Goal: Task Accomplishment & Management: Manage account settings

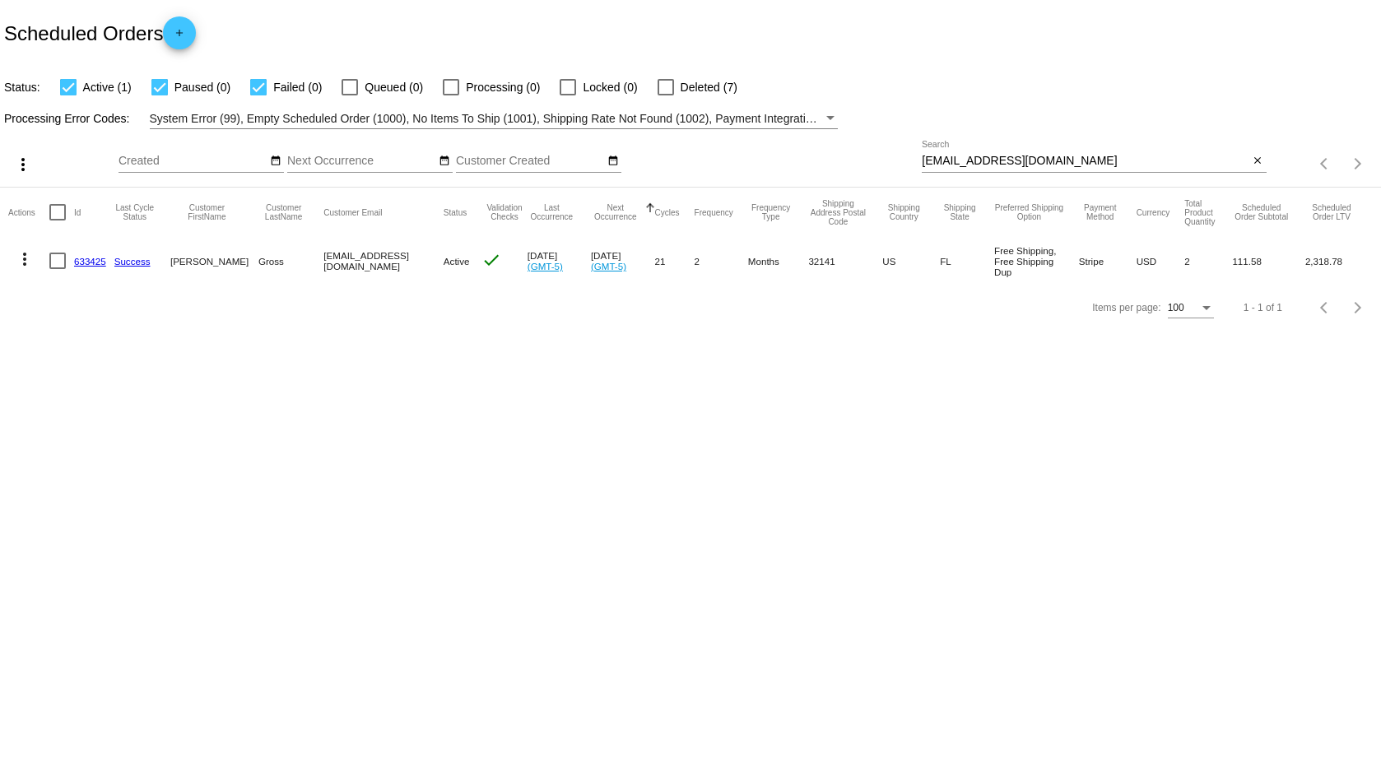
click at [72, 85] on div at bounding box center [68, 87] width 16 height 16
click at [68, 95] on input "Active (1)" at bounding box center [67, 95] width 1 height 1
checkbox input "false"
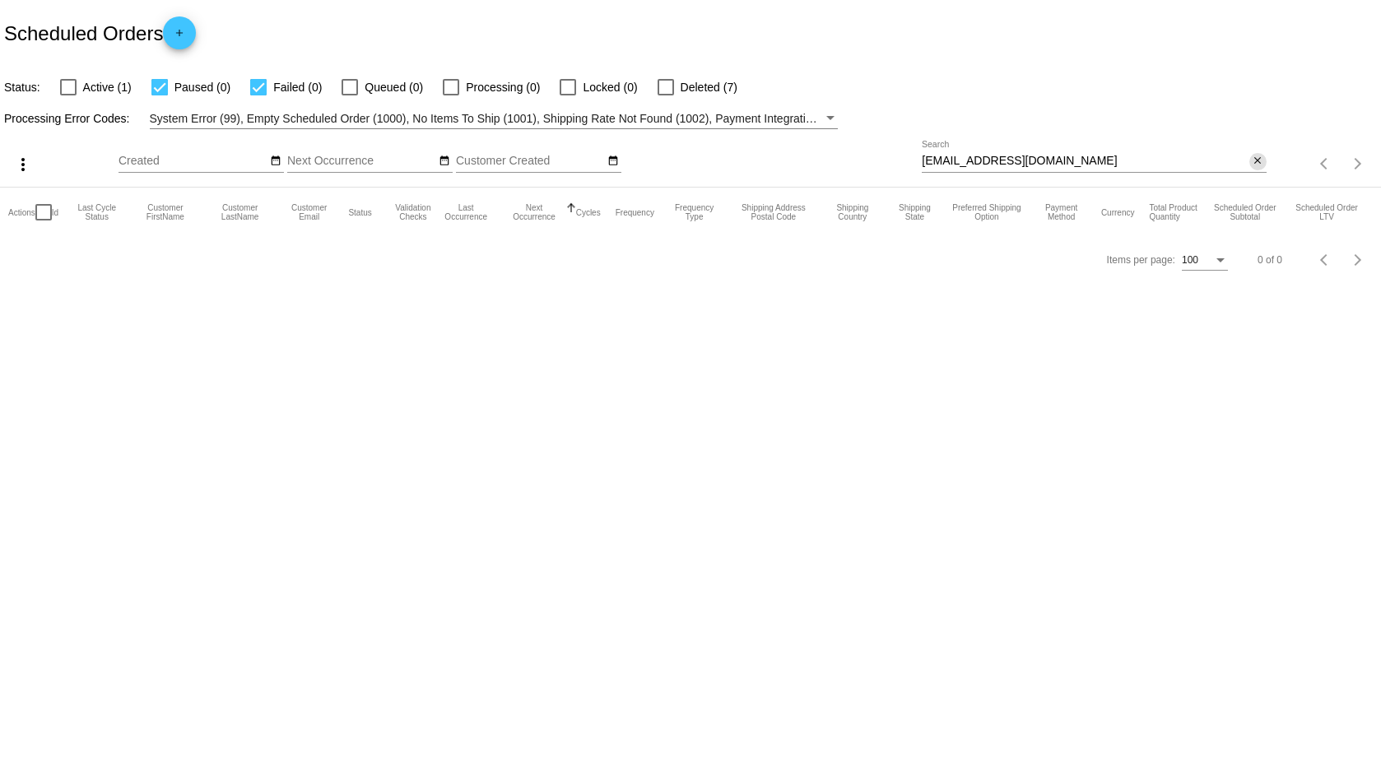
click at [1258, 157] on mat-icon "close" at bounding box center [1258, 161] width 12 height 13
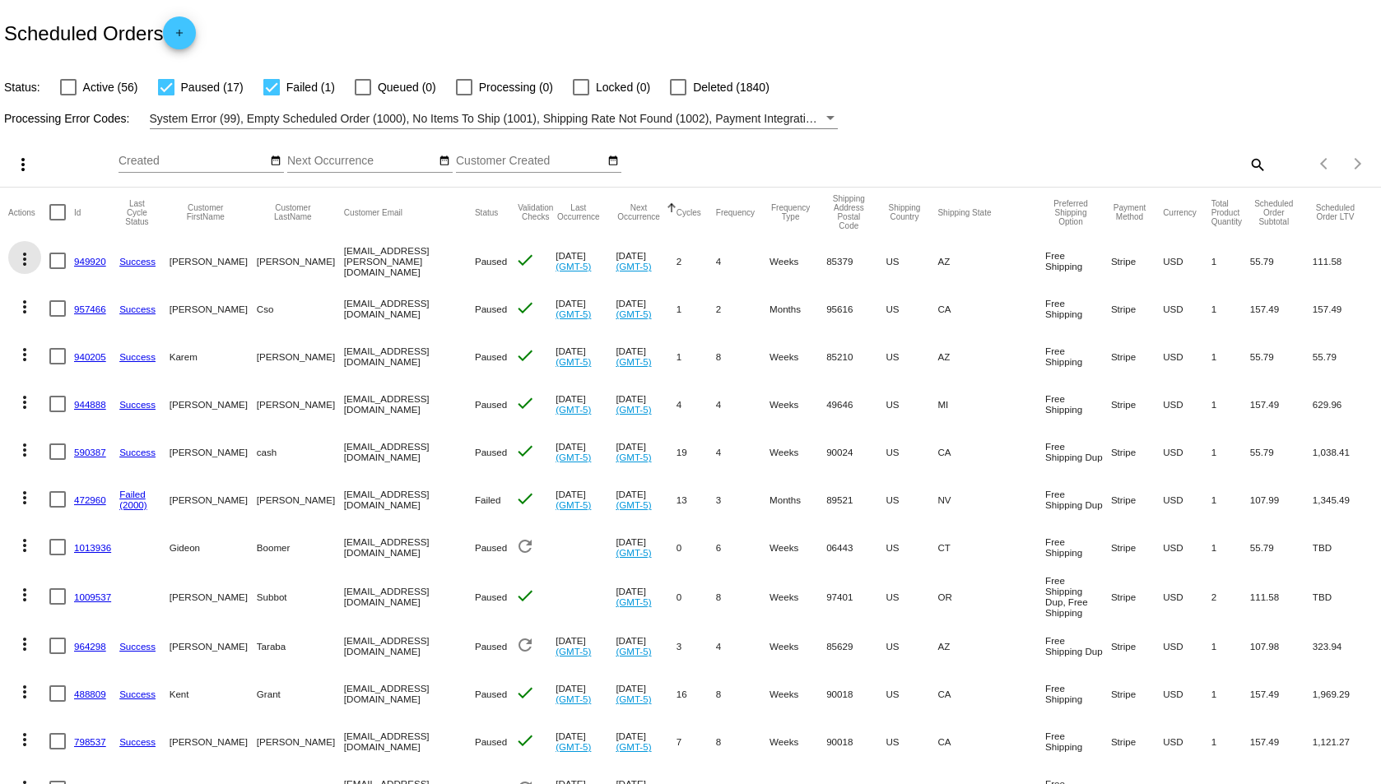
click at [23, 255] on mat-icon "more_vert" at bounding box center [25, 259] width 20 height 20
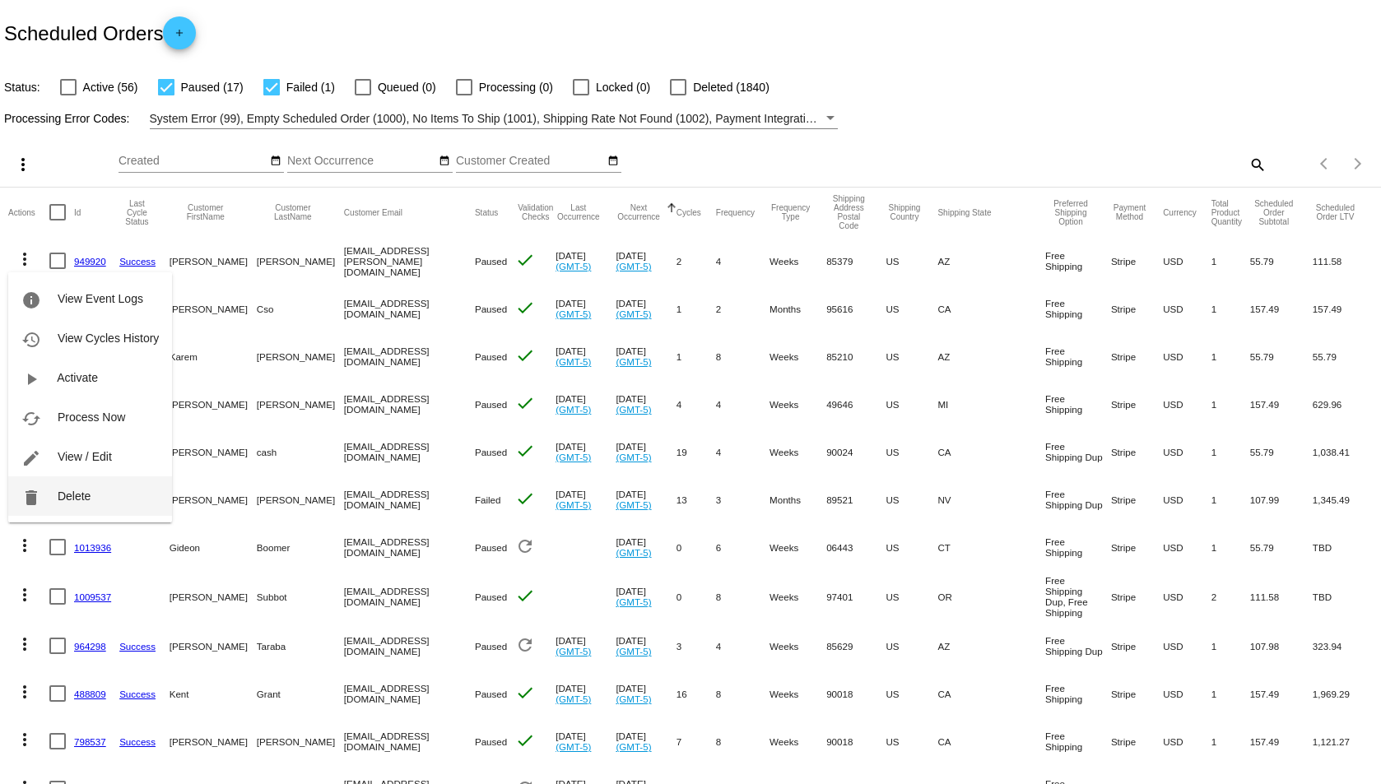
click at [57, 505] on button "delete Delete" at bounding box center [90, 497] width 164 height 40
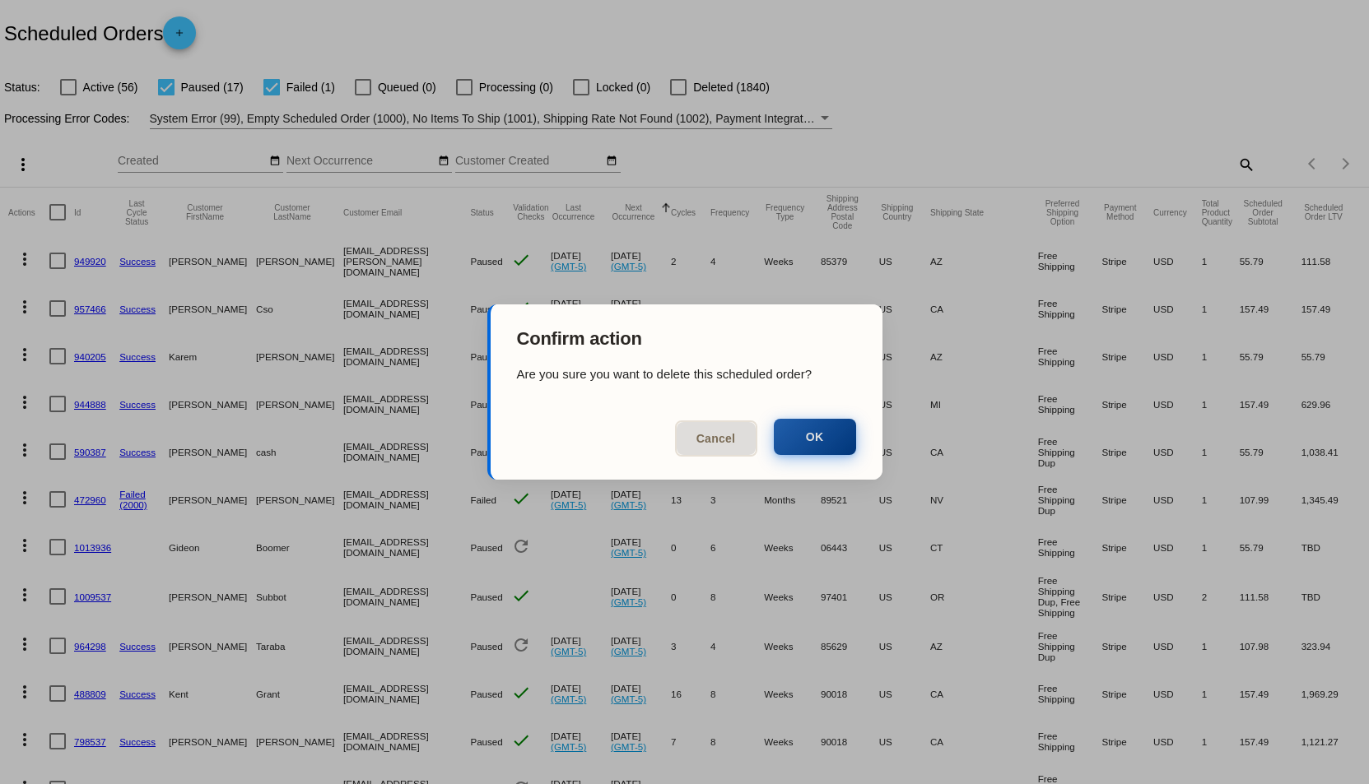
click at [826, 436] on button "OK" at bounding box center [815, 437] width 82 height 36
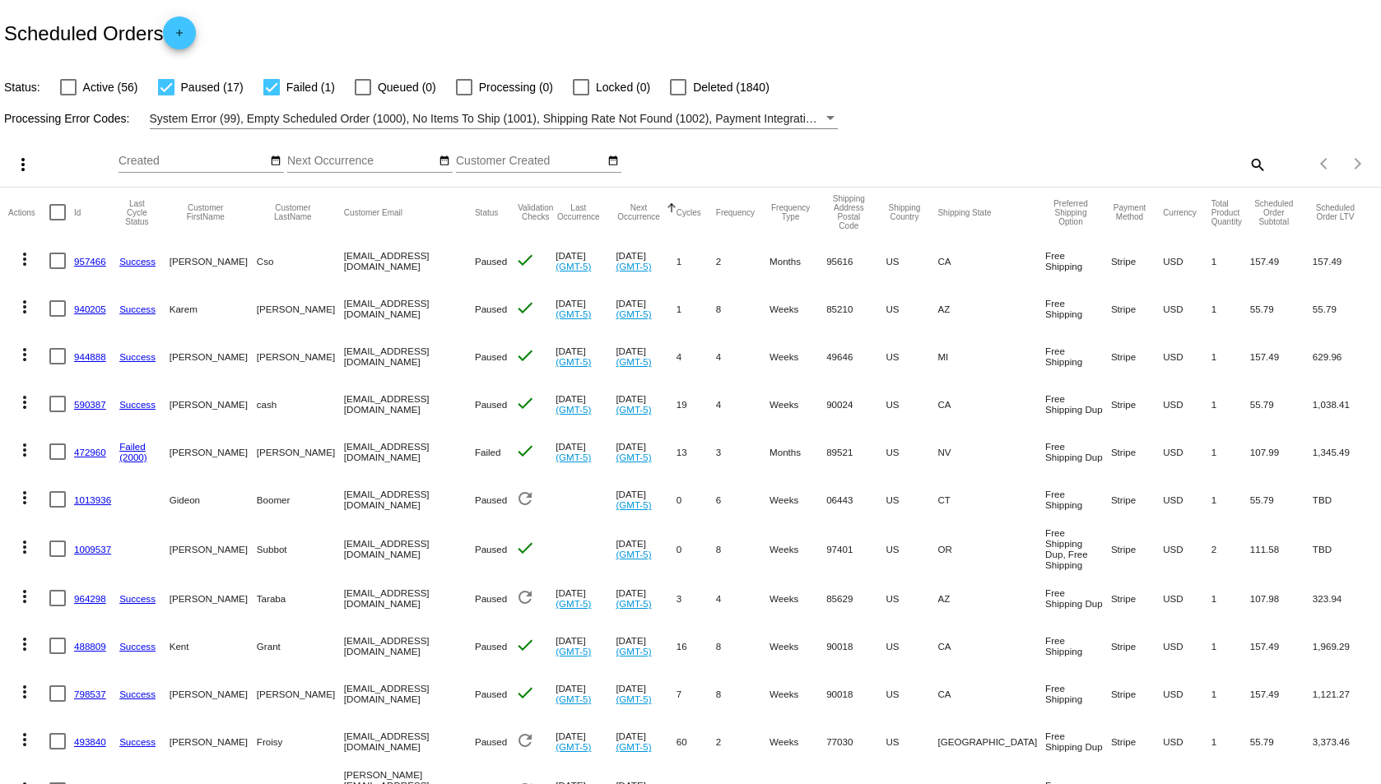
click at [19, 257] on mat-icon "more_vert" at bounding box center [25, 259] width 20 height 20
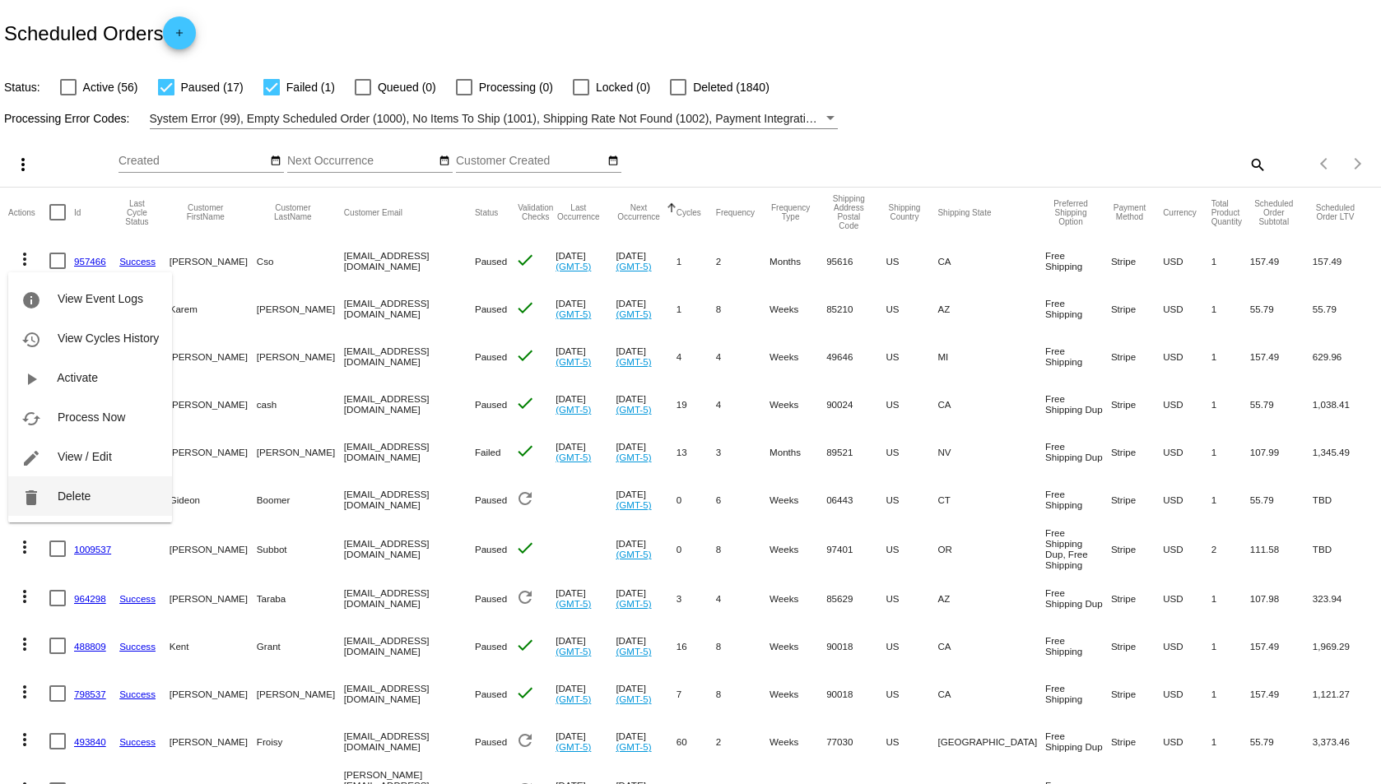
click at [76, 500] on span "Delete" at bounding box center [74, 496] width 33 height 13
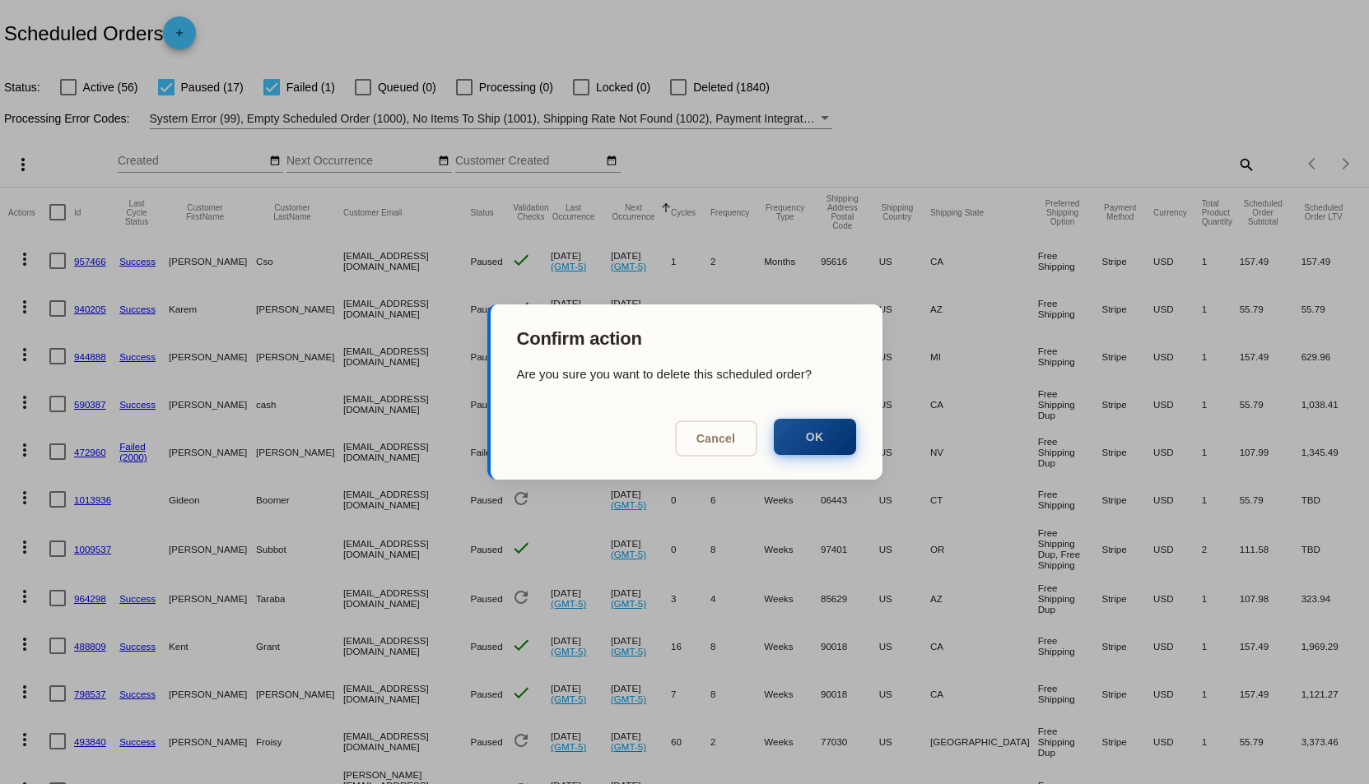
click at [812, 435] on button "OK" at bounding box center [815, 437] width 82 height 36
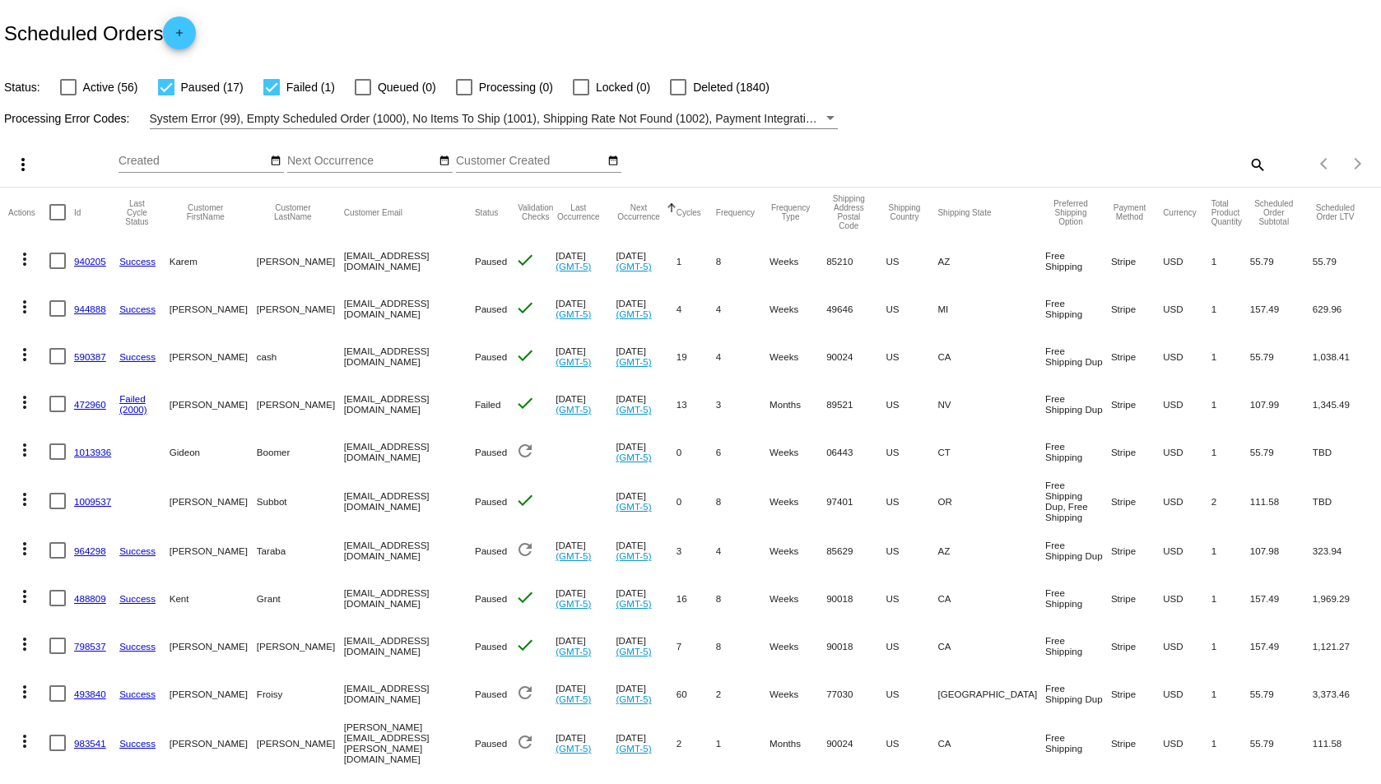
click at [20, 261] on mat-icon "more_vert" at bounding box center [25, 259] width 20 height 20
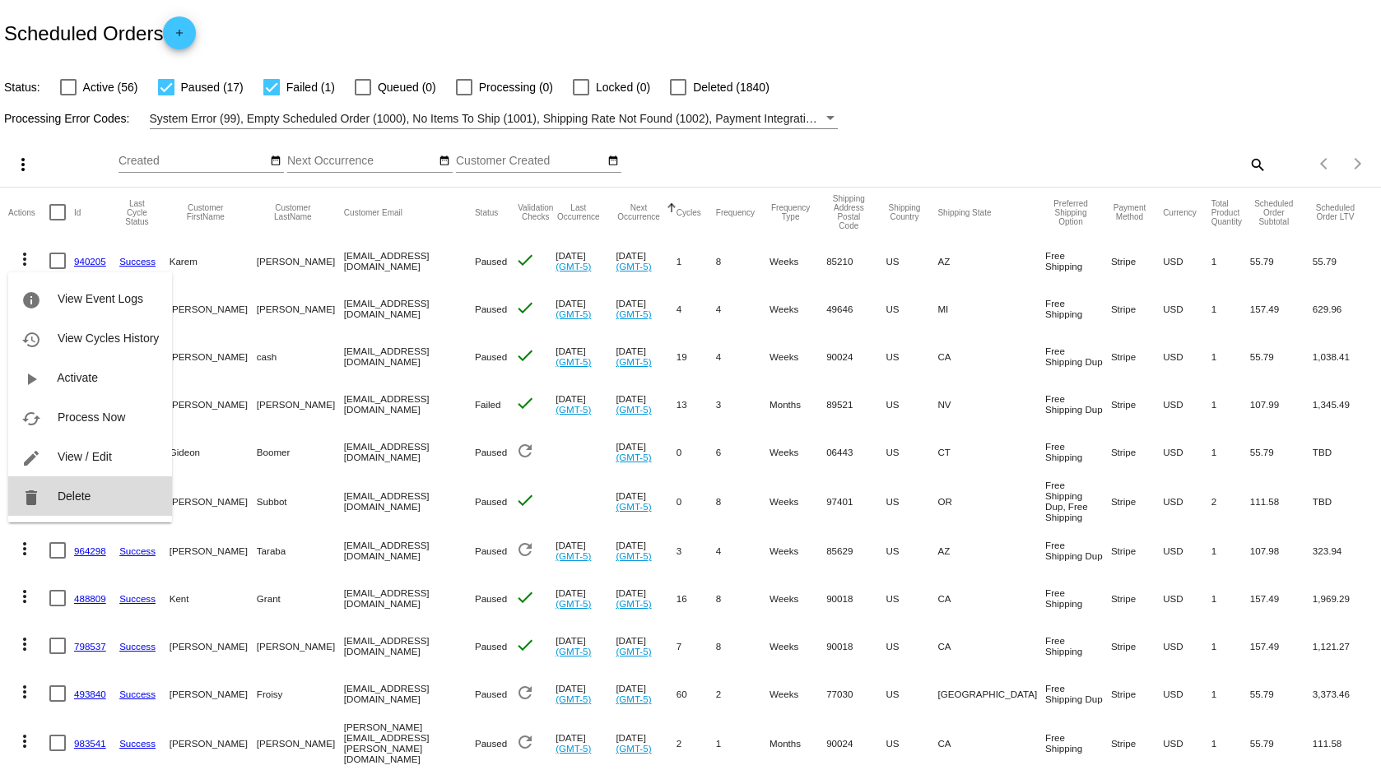
click at [86, 491] on span "Delete" at bounding box center [74, 496] width 33 height 13
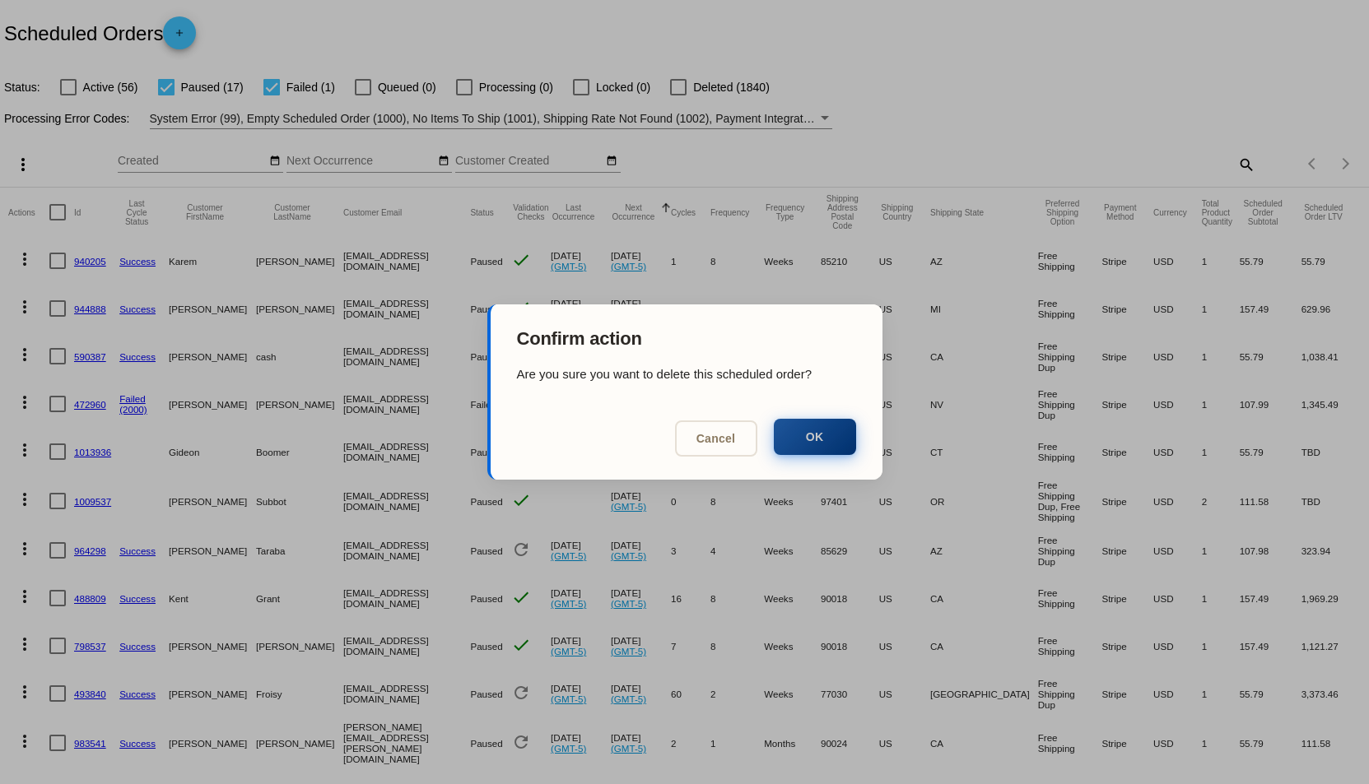
click at [847, 430] on button "OK" at bounding box center [815, 437] width 82 height 36
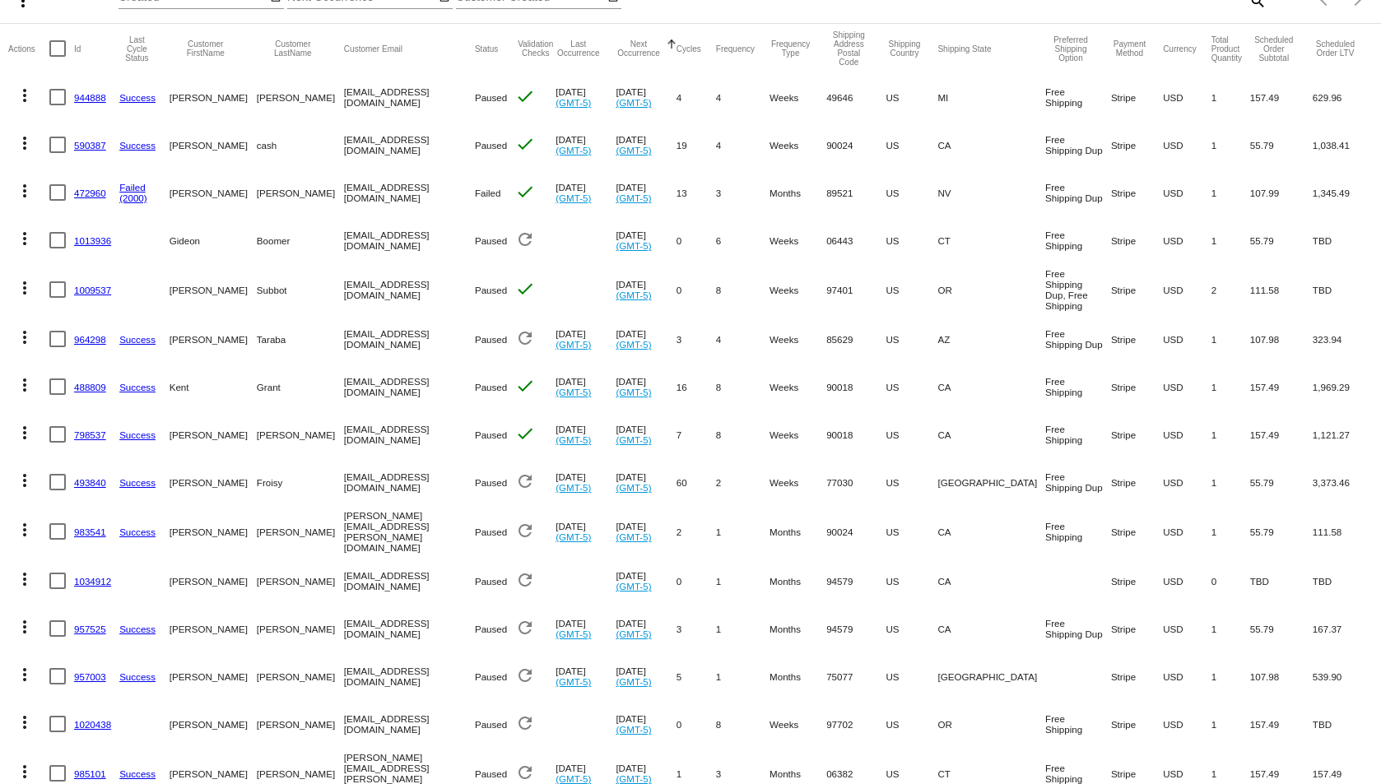
scroll to position [165, 0]
click at [24, 185] on mat-icon "more_vert" at bounding box center [25, 190] width 20 height 20
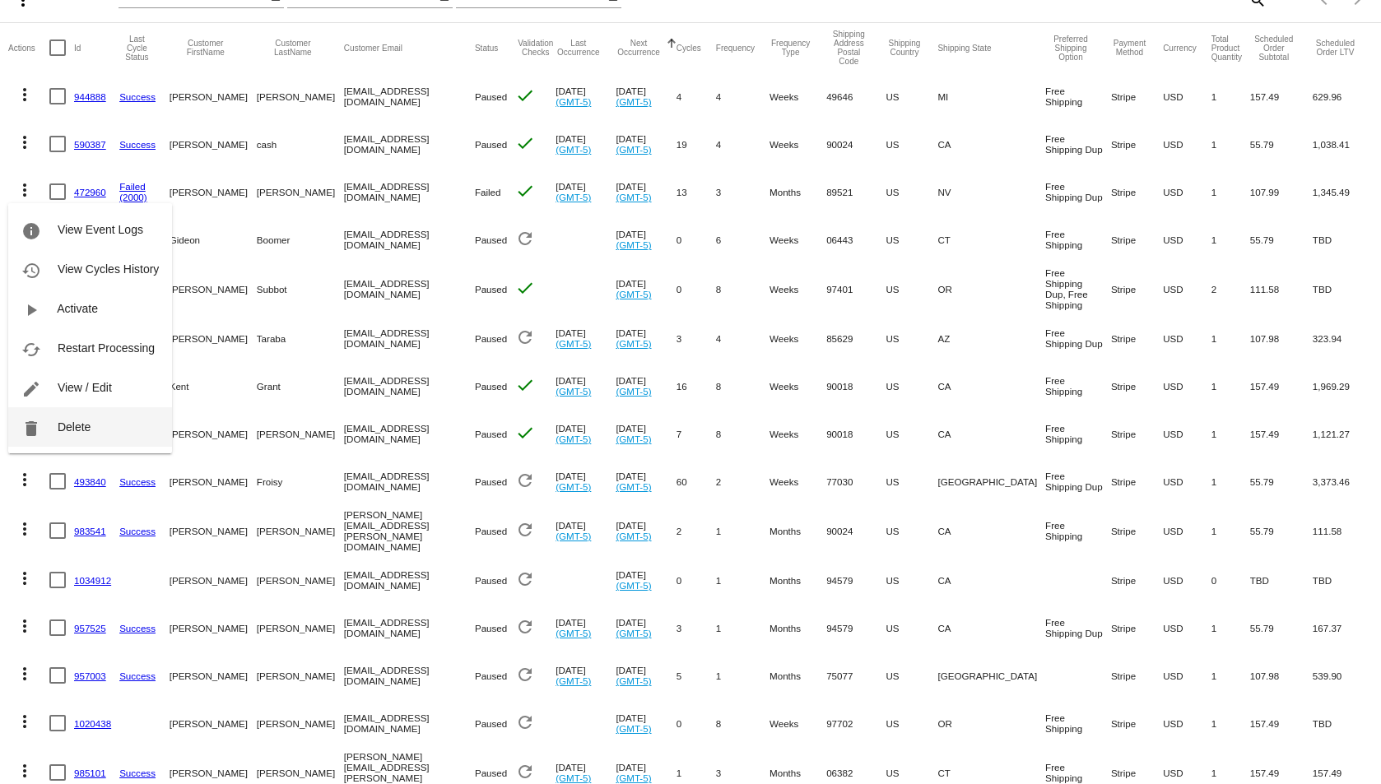
click at [75, 421] on span "Delete" at bounding box center [74, 427] width 33 height 13
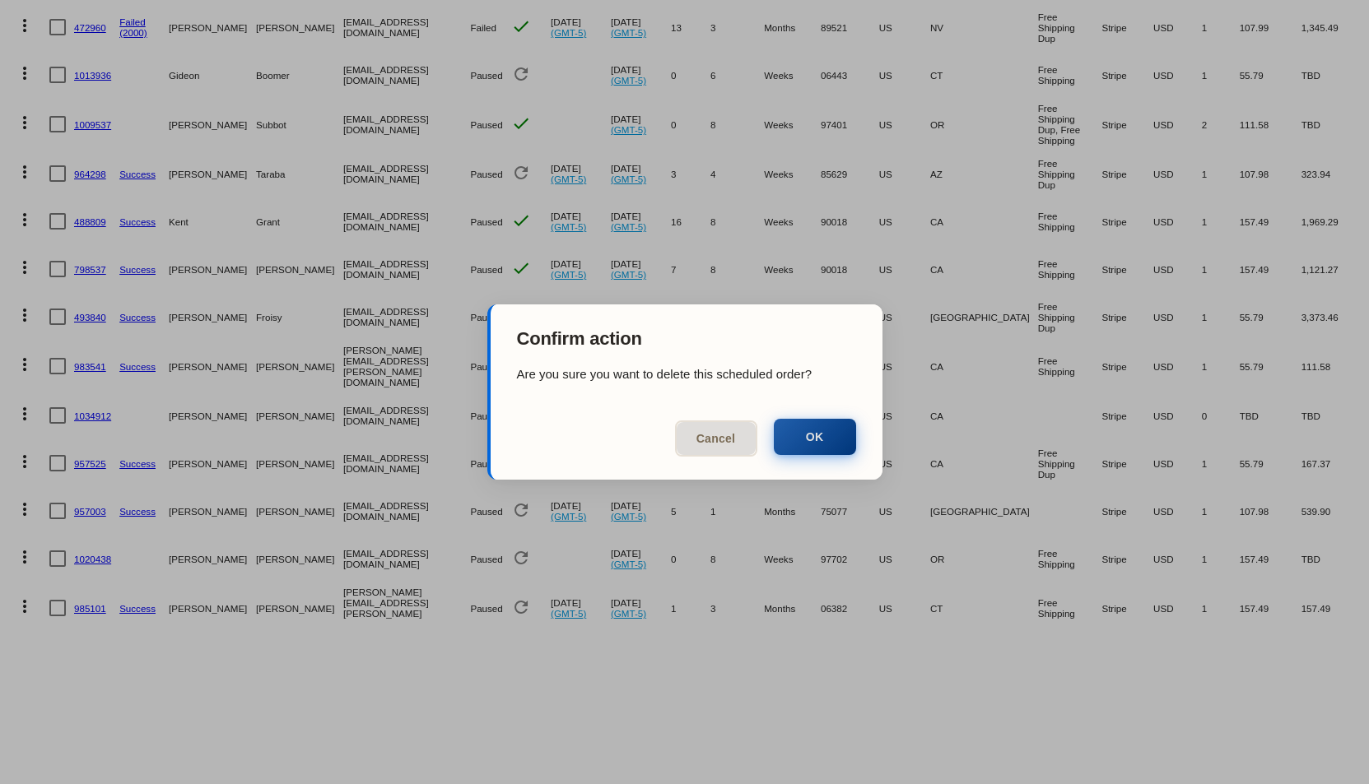
click at [818, 433] on button "OK" at bounding box center [815, 437] width 82 height 36
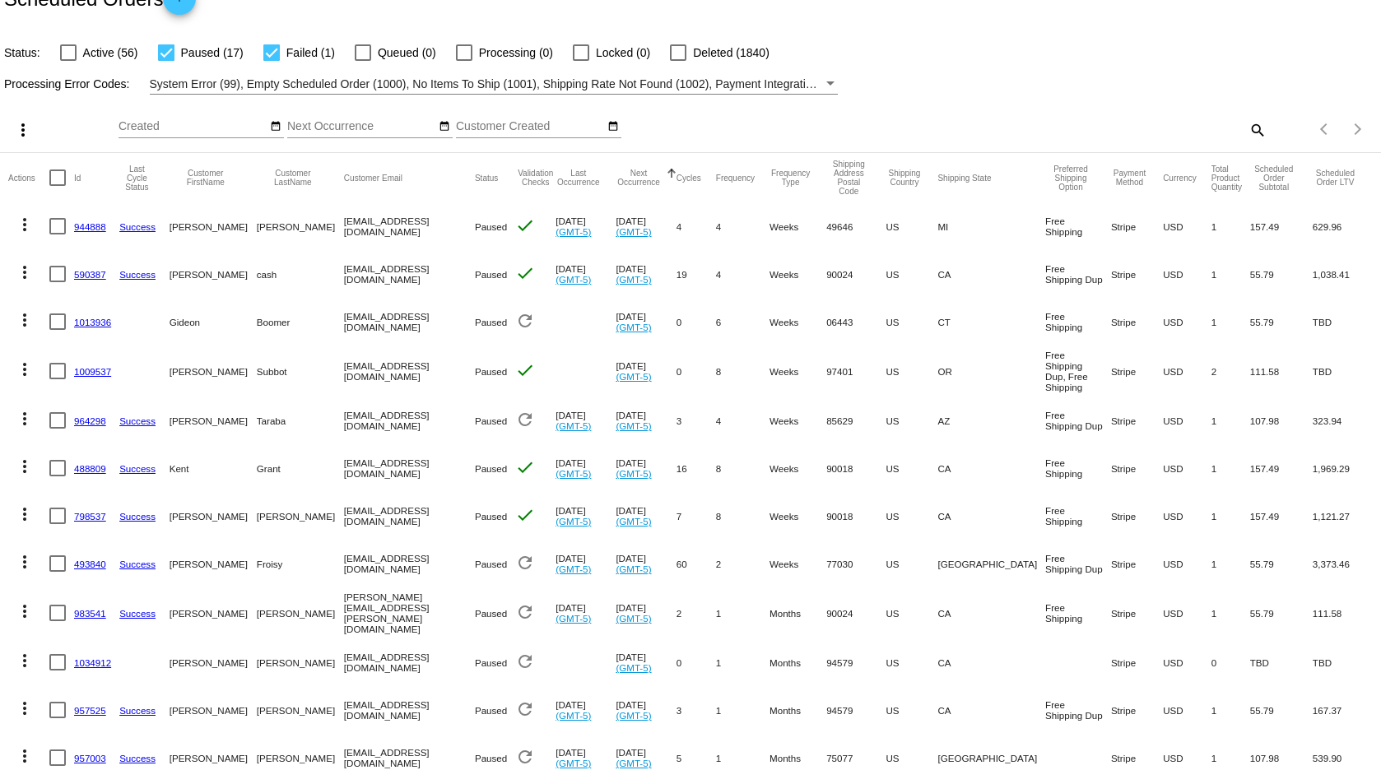
scroll to position [0, 0]
